Goal: Check status

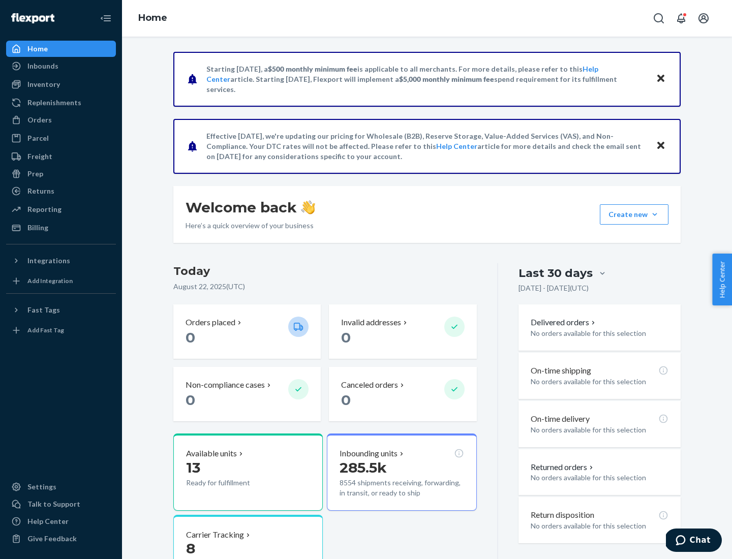
click at [654, 214] on button "Create new Create new inbound Create new order Create new product" at bounding box center [634, 214] width 69 height 20
click at [42, 66] on div "Inbounds" at bounding box center [42, 66] width 31 height 10
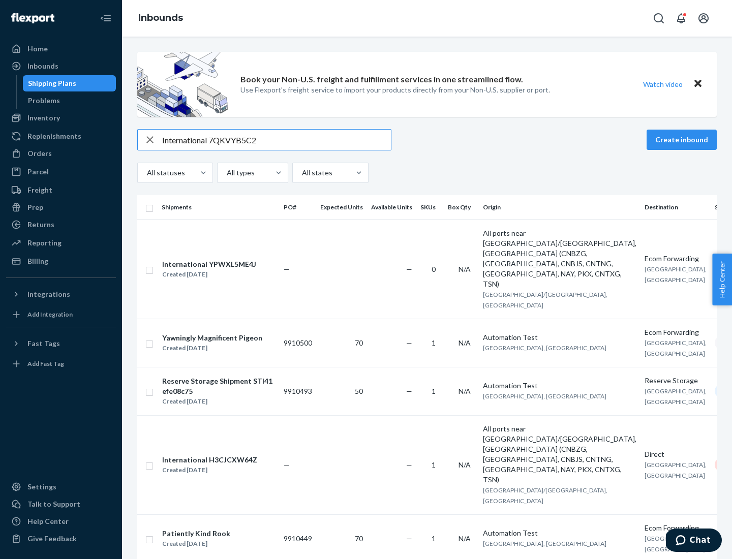
type input "International 7QKVYB5C29"
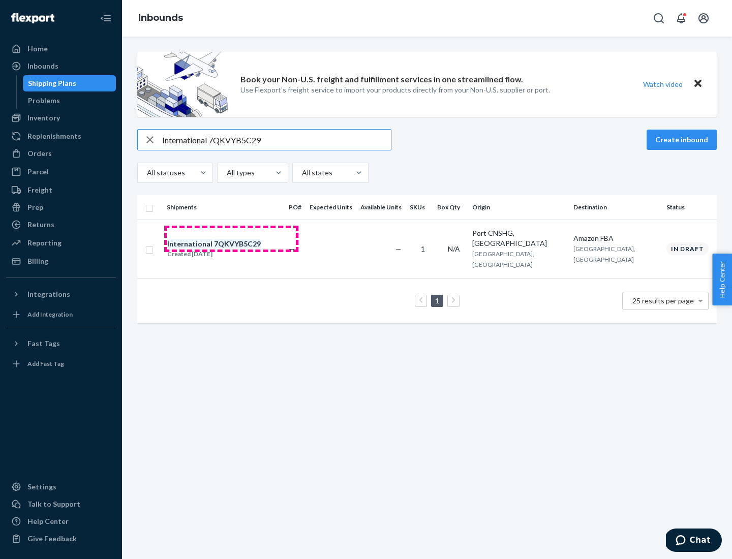
click at [231, 249] on div "Created [DATE]" at bounding box center [213, 254] width 93 height 10
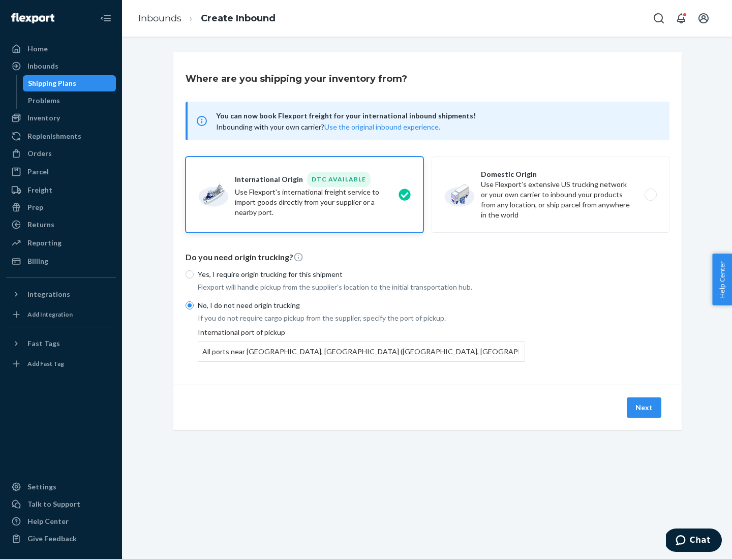
click at [644, 407] on button "Next" at bounding box center [643, 407] width 35 height 20
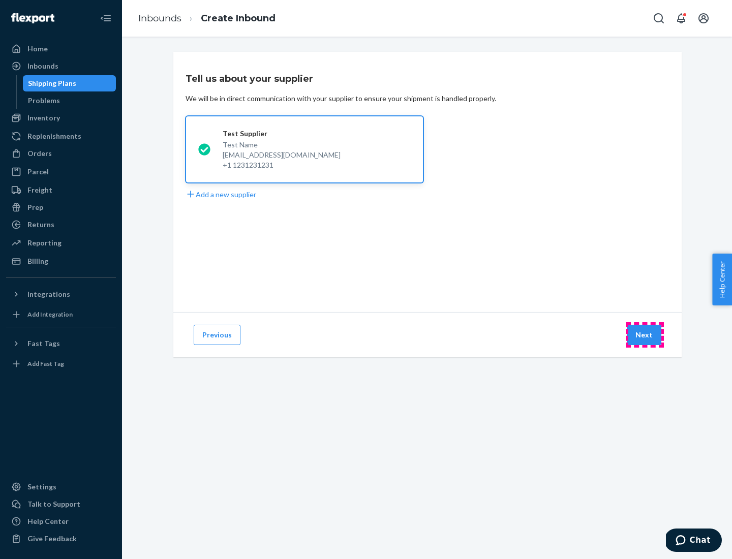
click at [644, 335] on button "Next" at bounding box center [643, 335] width 35 height 20
